Goal: Task Accomplishment & Management: Use online tool/utility

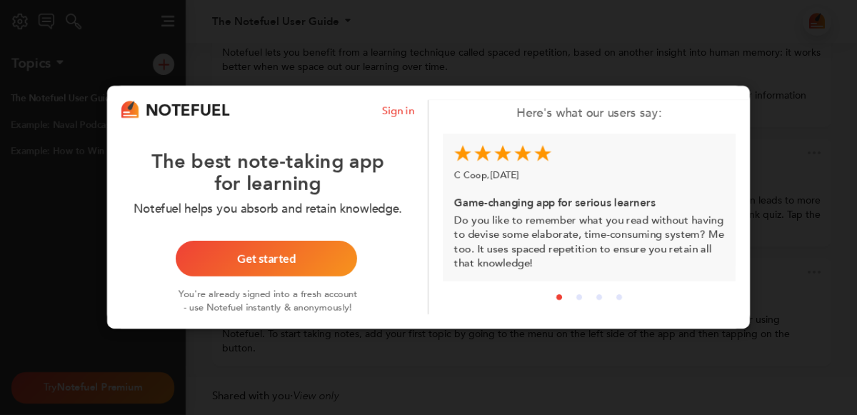
click at [343, 258] on button "Get started" at bounding box center [266, 259] width 181 height 36
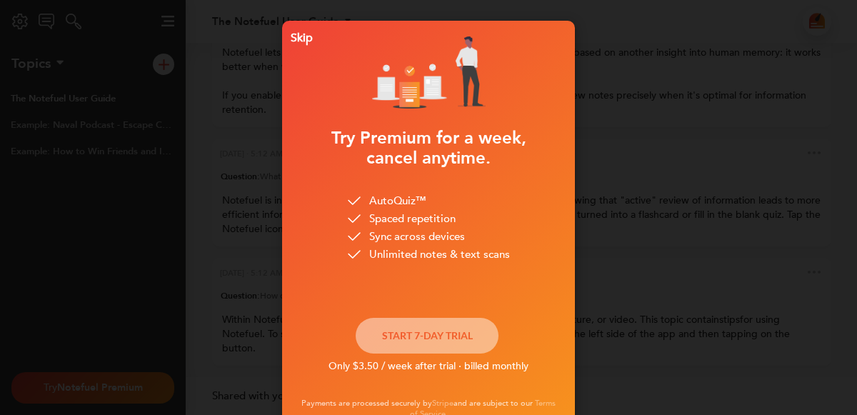
click at [288, 29] on button "Skip" at bounding box center [299, 38] width 26 height 26
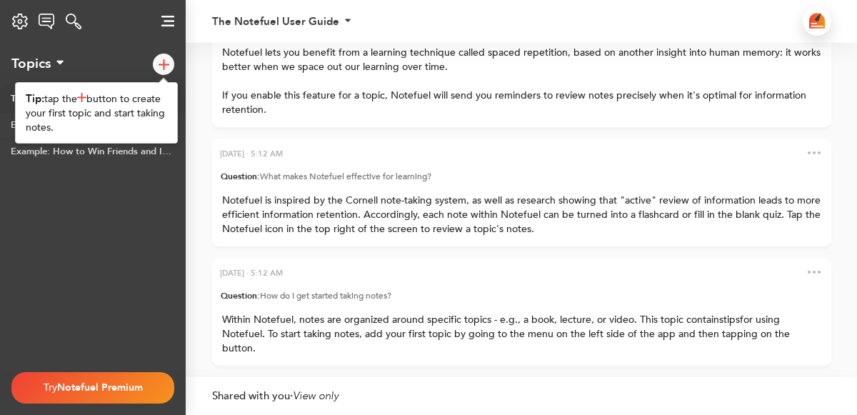
click at [175, 65] on div at bounding box center [169, 64] width 33 height 43
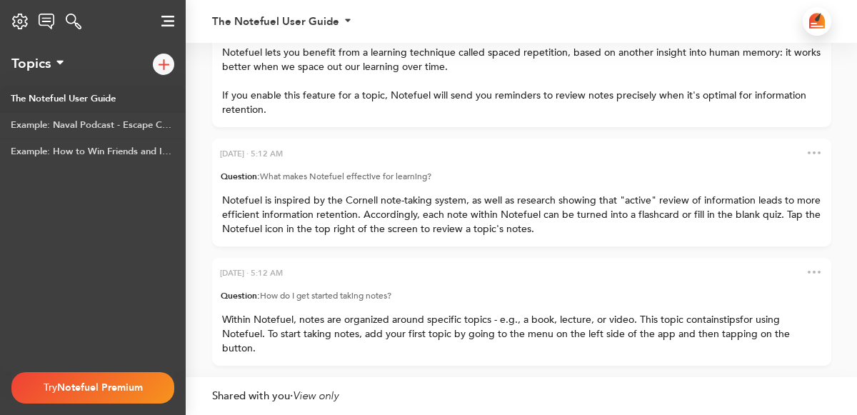
click at [163, 66] on img at bounding box center [163, 64] width 11 height 11
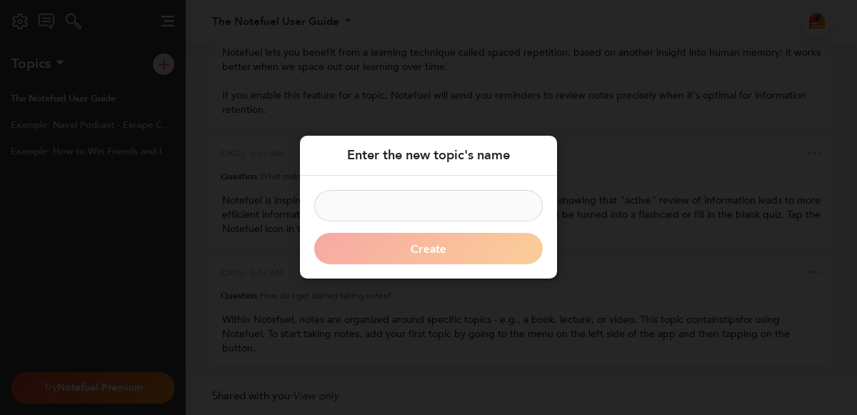
type input "."
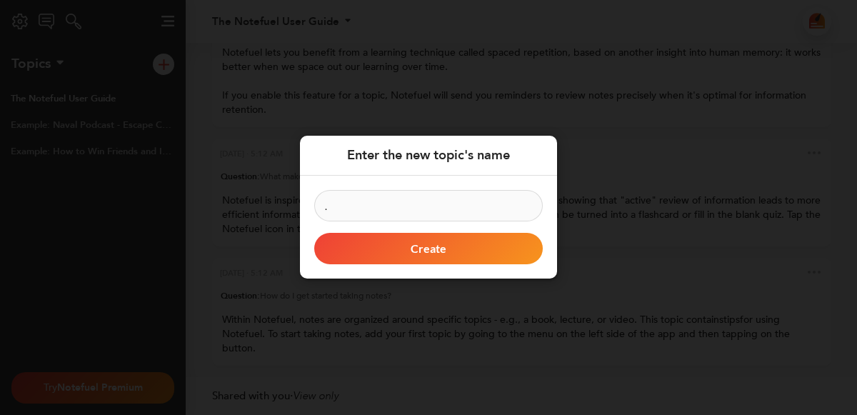
click button "Create" at bounding box center [428, 248] width 228 height 31
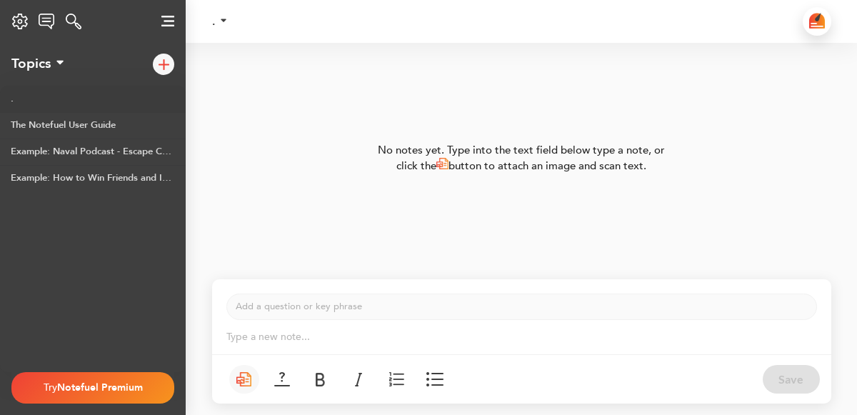
click at [247, 370] on button at bounding box center [244, 379] width 30 height 29
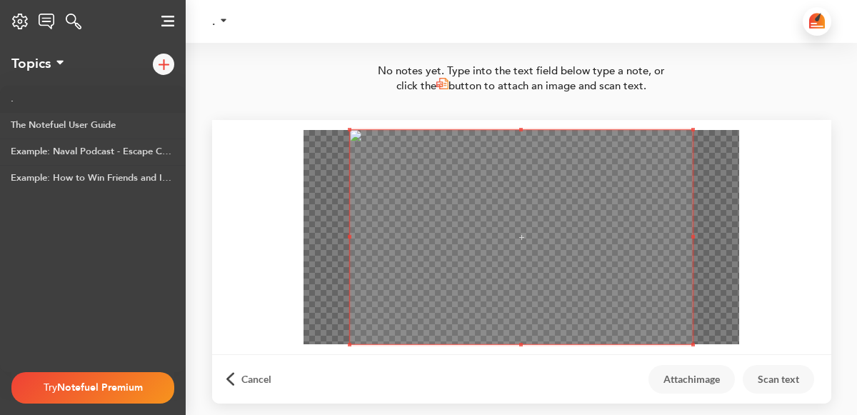
click at [660, 292] on span at bounding box center [521, 237] width 343 height 214
click at [660, 291] on span at bounding box center [521, 237] width 343 height 214
click at [594, 169] on span at bounding box center [521, 237] width 343 height 214
click at [595, 276] on span at bounding box center [521, 237] width 343 height 214
click at [262, 372] on button "Cancel" at bounding box center [256, 379] width 60 height 29
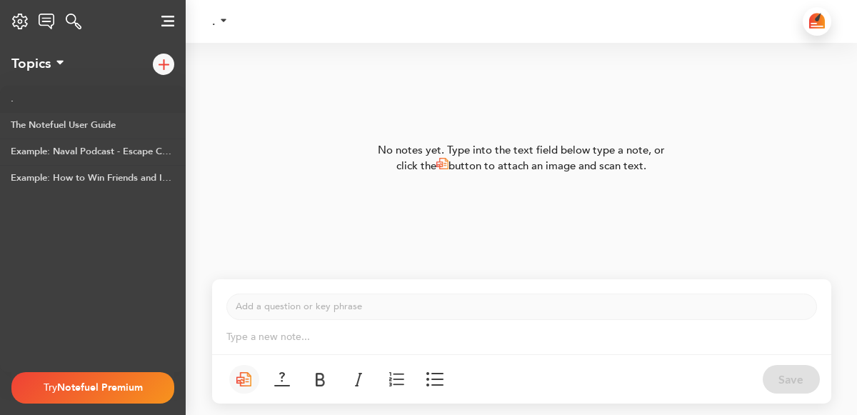
click at [231, 387] on button at bounding box center [244, 379] width 30 height 29
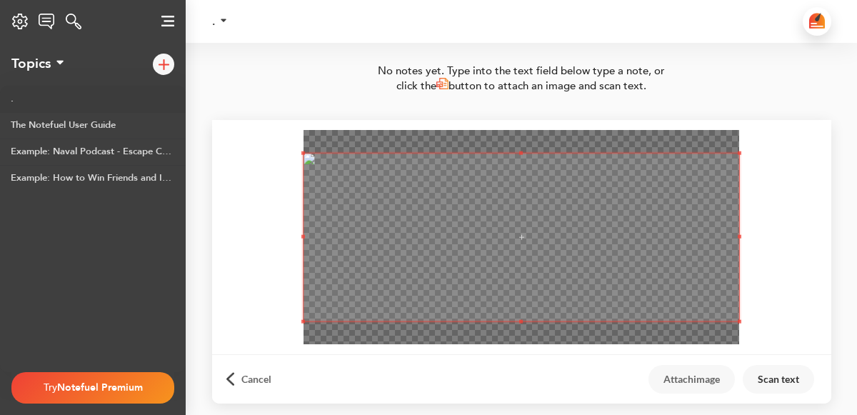
click at [786, 388] on button "Scan text" at bounding box center [777, 379] width 71 height 29
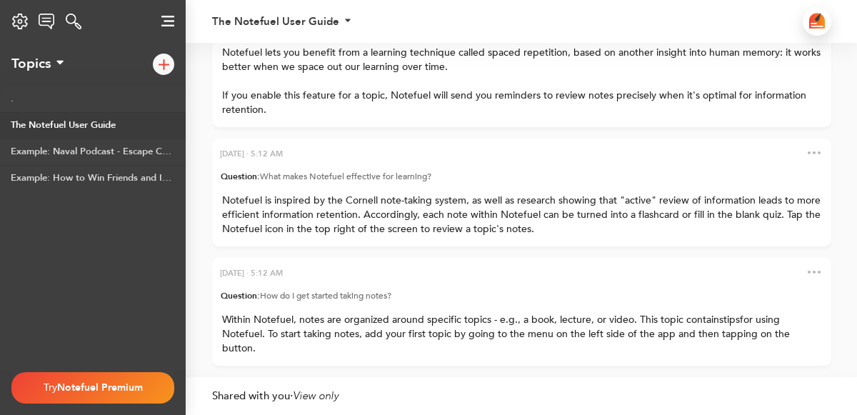
click at [170, 21] on img at bounding box center [167, 21] width 13 height 11
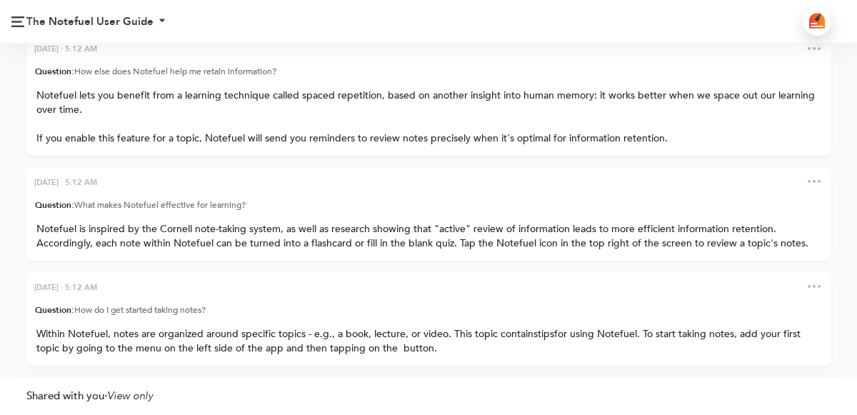
click at [18, 26] on img at bounding box center [17, 21] width 13 height 11
